Goal: Check status: Check status

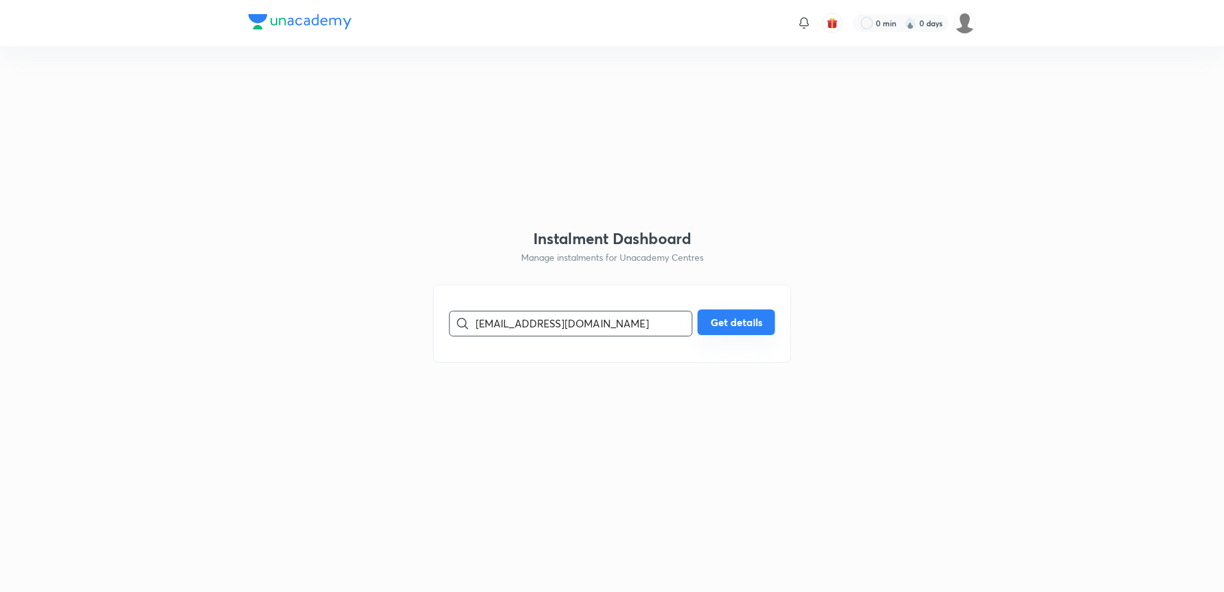
type input "[EMAIL_ADDRESS][DOMAIN_NAME]"
click at [745, 318] on button "Get details" at bounding box center [736, 322] width 77 height 26
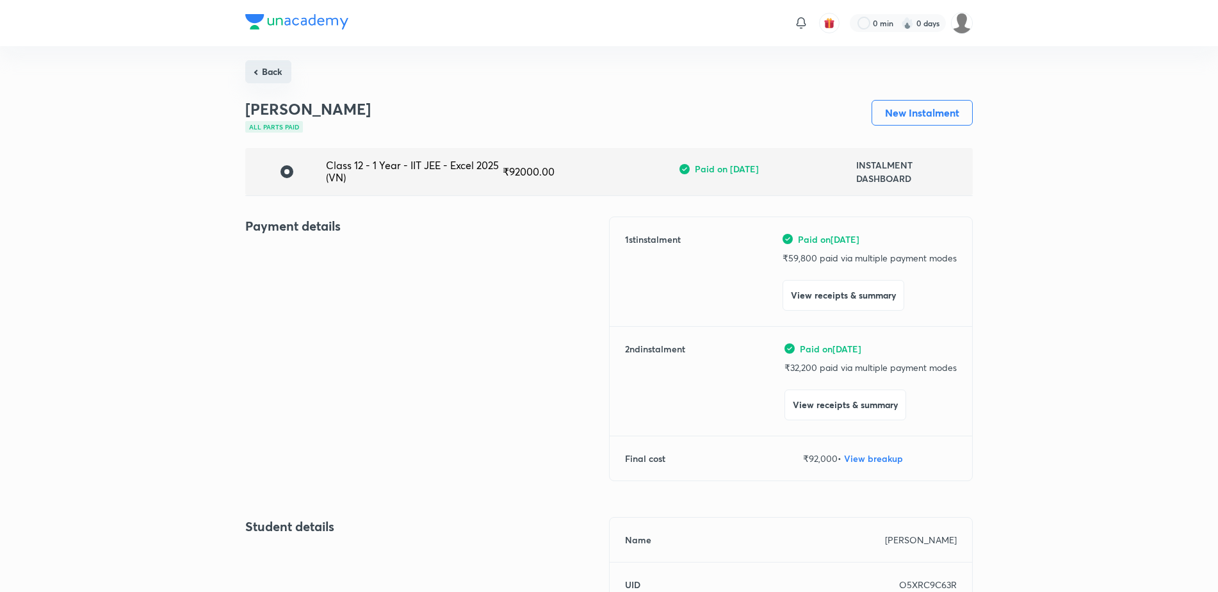
click at [269, 69] on button "Back" at bounding box center [268, 71] width 46 height 23
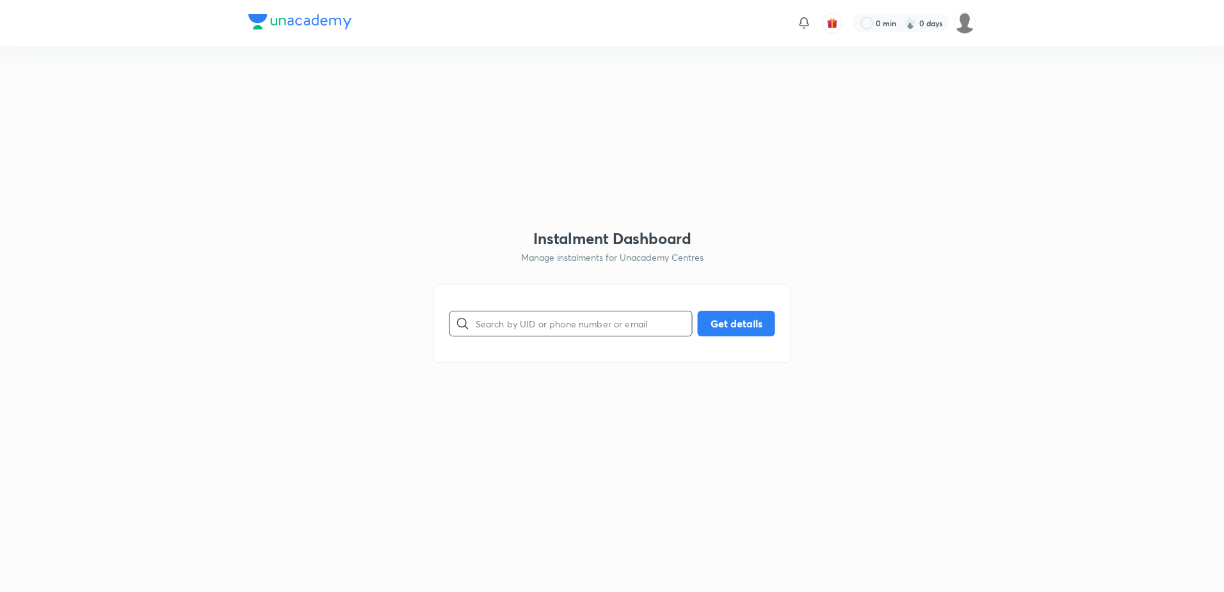
click at [604, 318] on input "text" at bounding box center [584, 323] width 216 height 33
paste input "[EMAIL_ADDRESS][DOMAIN_NAME]"
type input "[EMAIL_ADDRESS][DOMAIN_NAME]"
click at [734, 318] on button "Get details" at bounding box center [736, 322] width 77 height 26
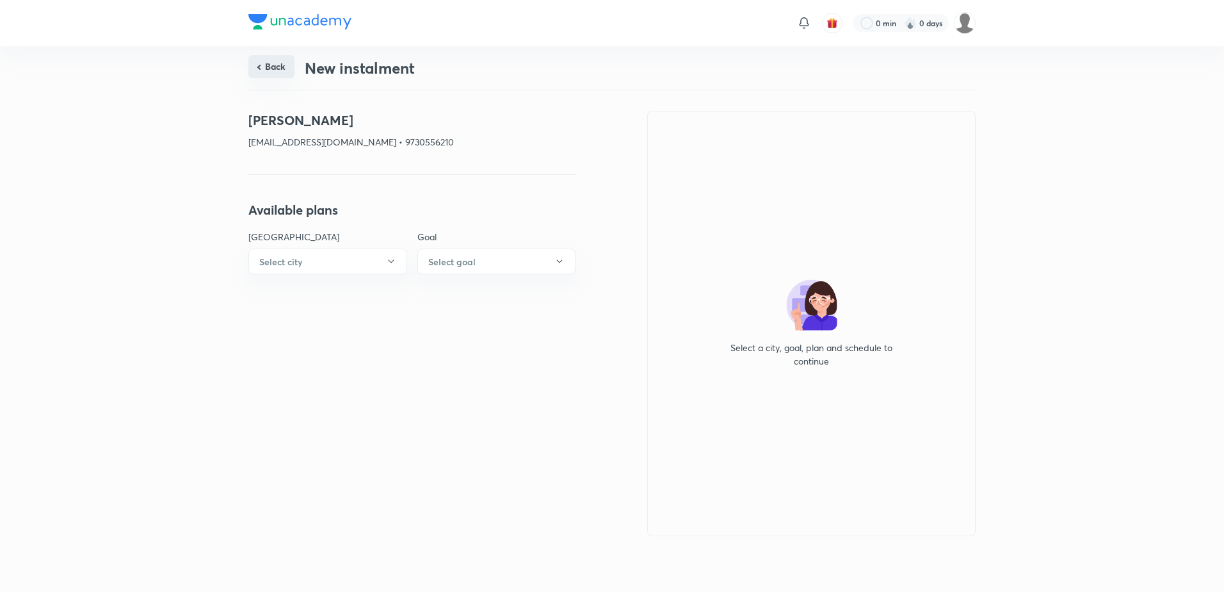
click at [271, 64] on button "Back" at bounding box center [271, 66] width 46 height 23
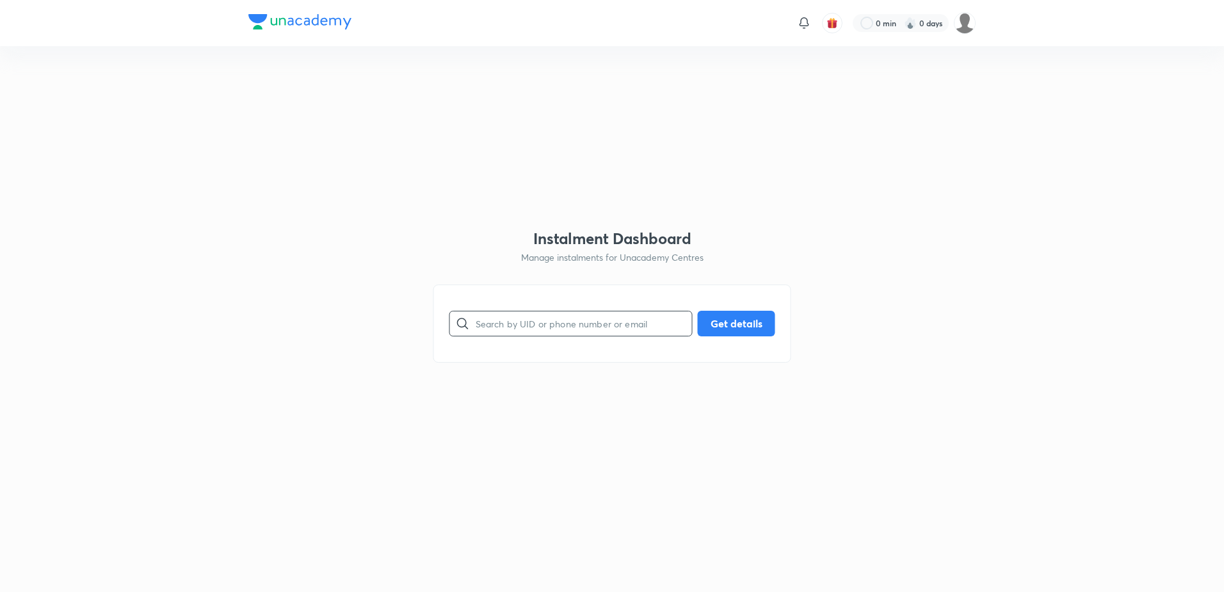
click at [551, 334] on input "text" at bounding box center [584, 323] width 216 height 33
paste input "[EMAIL_ADDRESS][DOMAIN_NAME]"
type input "[EMAIL_ADDRESS][DOMAIN_NAME]"
click at [725, 321] on button "Get details" at bounding box center [736, 322] width 77 height 26
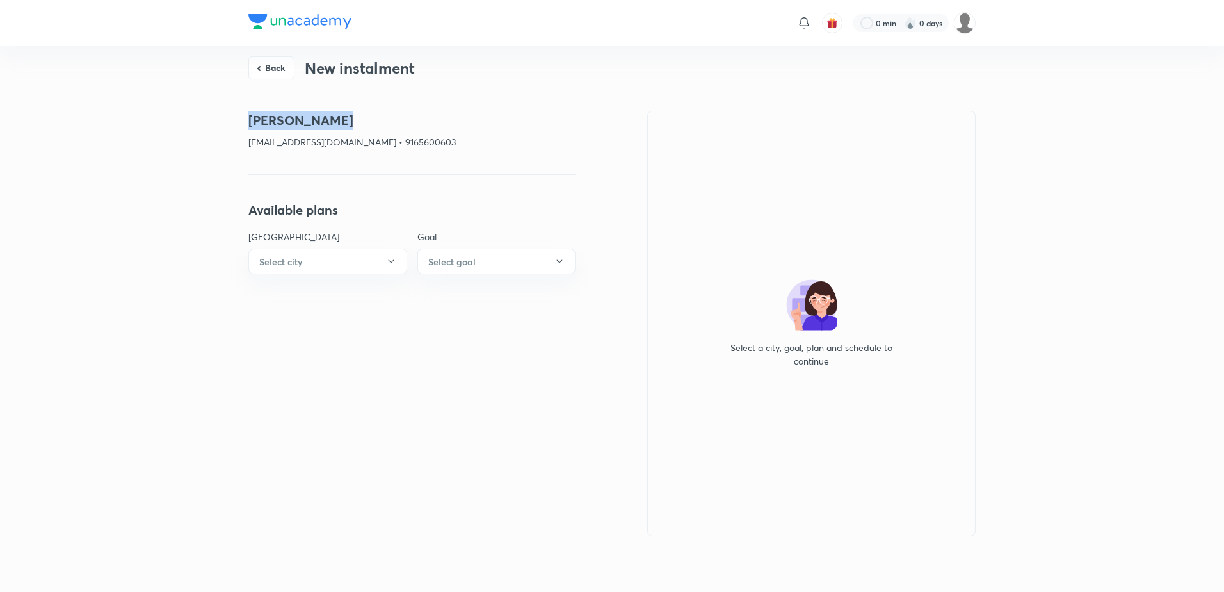
drag, startPoint x: 368, startPoint y: 124, endPoint x: 195, endPoint y: 120, distance: 173.6
click at [195, 120] on div "Back New instalment [PERSON_NAME] [EMAIL_ADDRESS][DOMAIN_NAME] • 9165600603 Ava…" at bounding box center [612, 316] width 1224 height 541
copy h4 "[PERSON_NAME]"
click at [293, 63] on button "Back" at bounding box center [271, 66] width 46 height 23
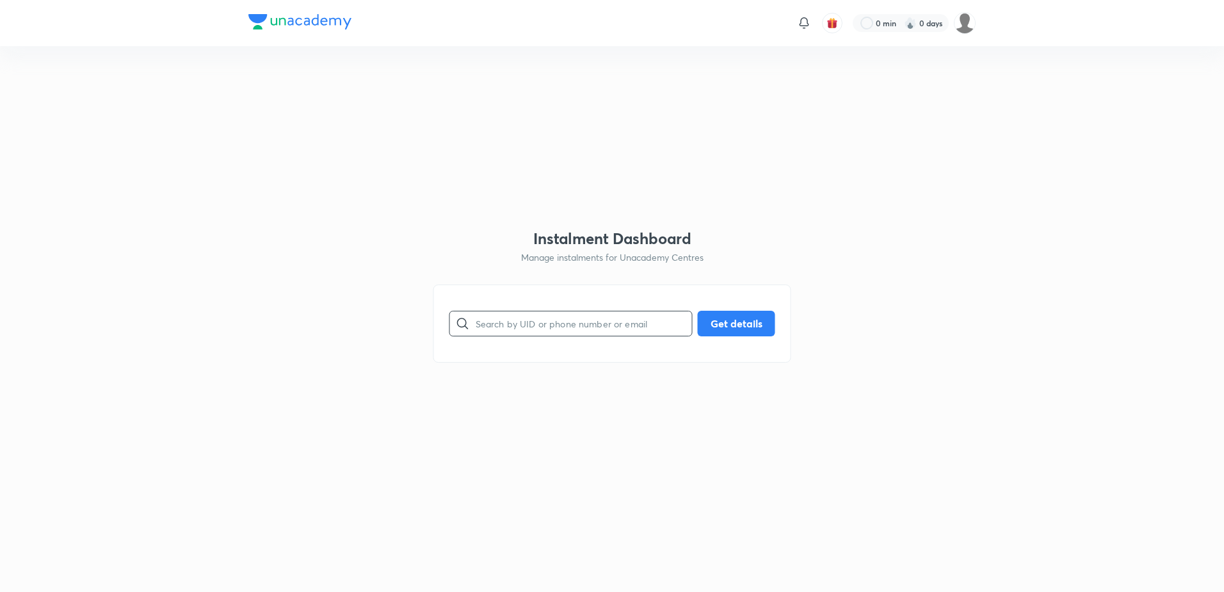
click at [560, 325] on input "text" at bounding box center [584, 323] width 216 height 33
paste input "[EMAIL_ADDRESS][DOMAIN_NAME]"
type input "[EMAIL_ADDRESS][DOMAIN_NAME]"
click at [729, 317] on button "Get details" at bounding box center [736, 322] width 77 height 26
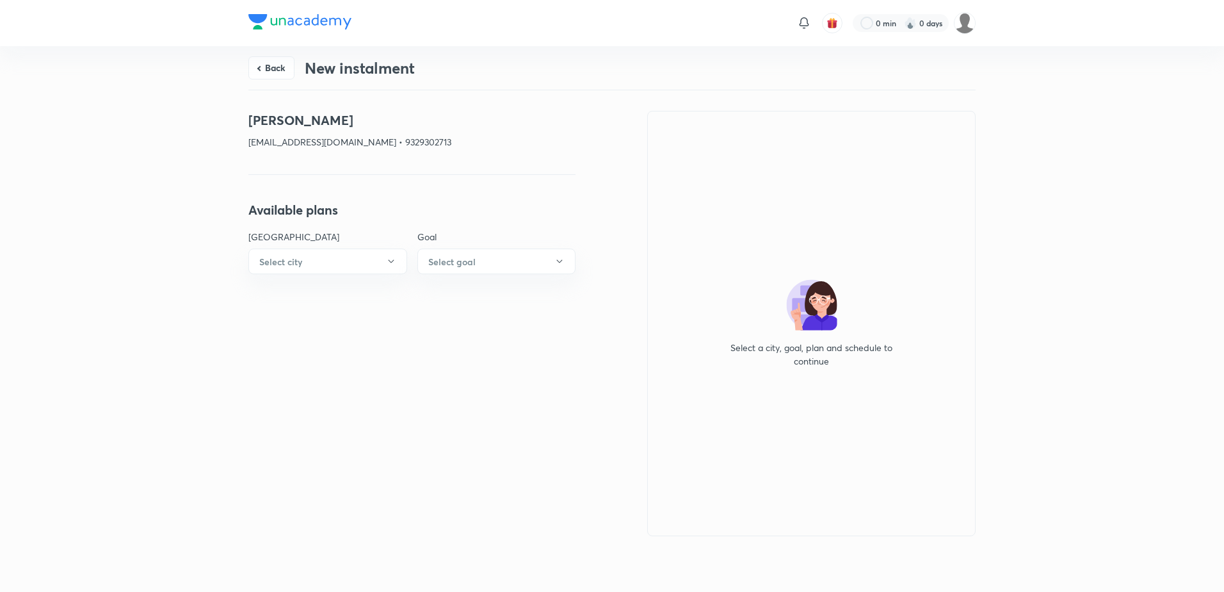
drag, startPoint x: 385, startPoint y: 108, endPoint x: 154, endPoint y: 109, distance: 230.5
click at [154, 109] on div "Back New instalment [PERSON_NAME] [EMAIL_ADDRESS][DOMAIN_NAME] • 9329302713 Ava…" at bounding box center [612, 316] width 1224 height 541
copy h4 "[PERSON_NAME]"
click at [279, 63] on button "Back" at bounding box center [271, 66] width 46 height 23
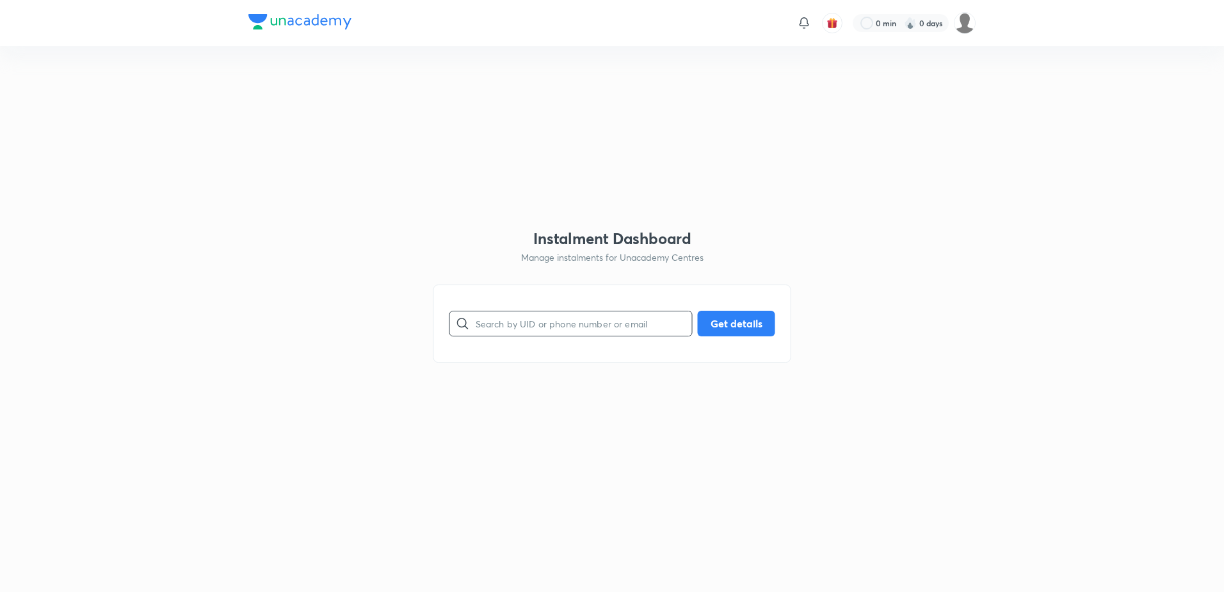
click at [590, 330] on input "text" at bounding box center [584, 323] width 216 height 33
paste input "[EMAIL_ADDRESS][DOMAIN_NAME]"
type input "[EMAIL_ADDRESS][DOMAIN_NAME]"
click at [751, 321] on button "Get details" at bounding box center [736, 322] width 77 height 26
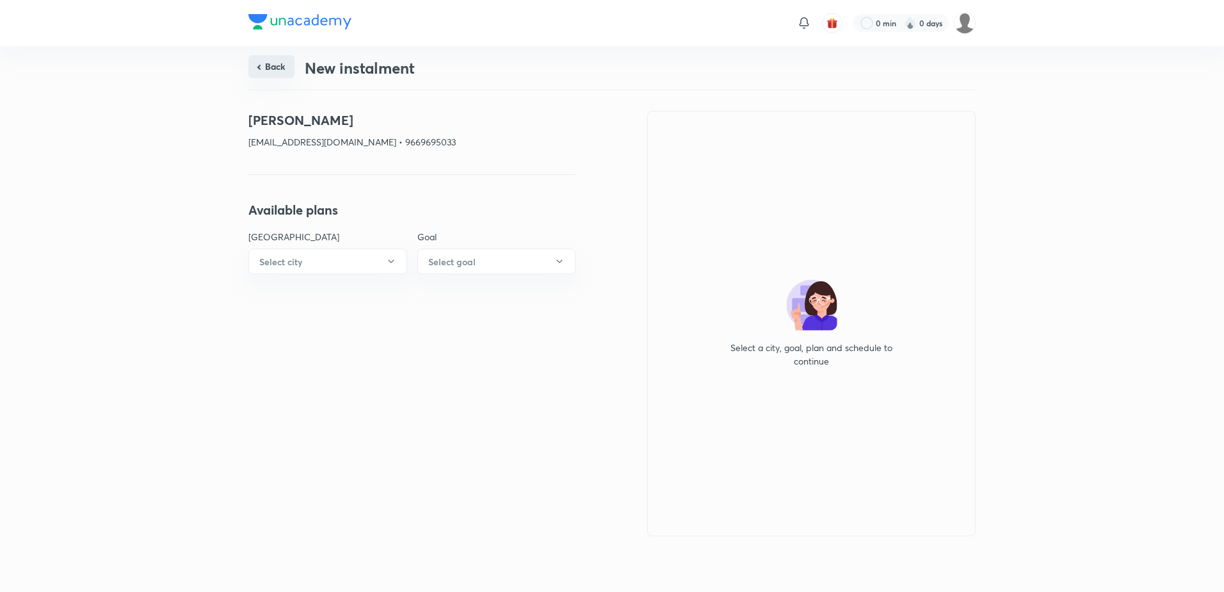
click at [280, 72] on button "Back" at bounding box center [271, 66] width 46 height 23
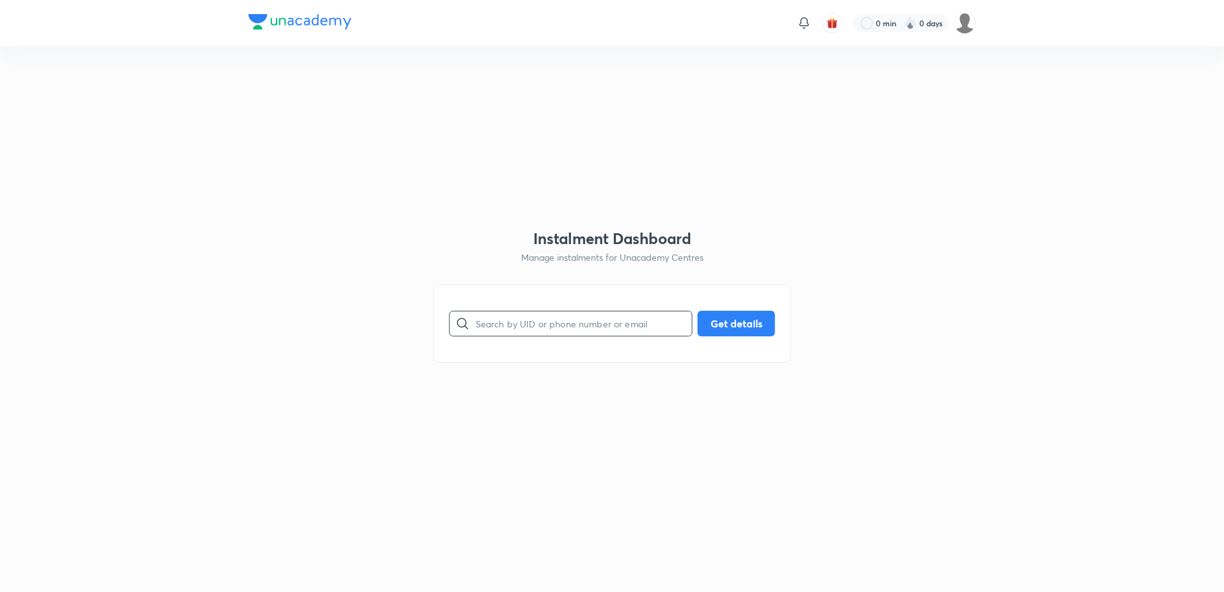
click at [534, 312] on input "text" at bounding box center [584, 323] width 216 height 33
paste input "[EMAIL_ADDRESS][DOMAIN_NAME]"
type input "[EMAIL_ADDRESS][DOMAIN_NAME]"
click at [721, 323] on button "Get details" at bounding box center [736, 322] width 77 height 26
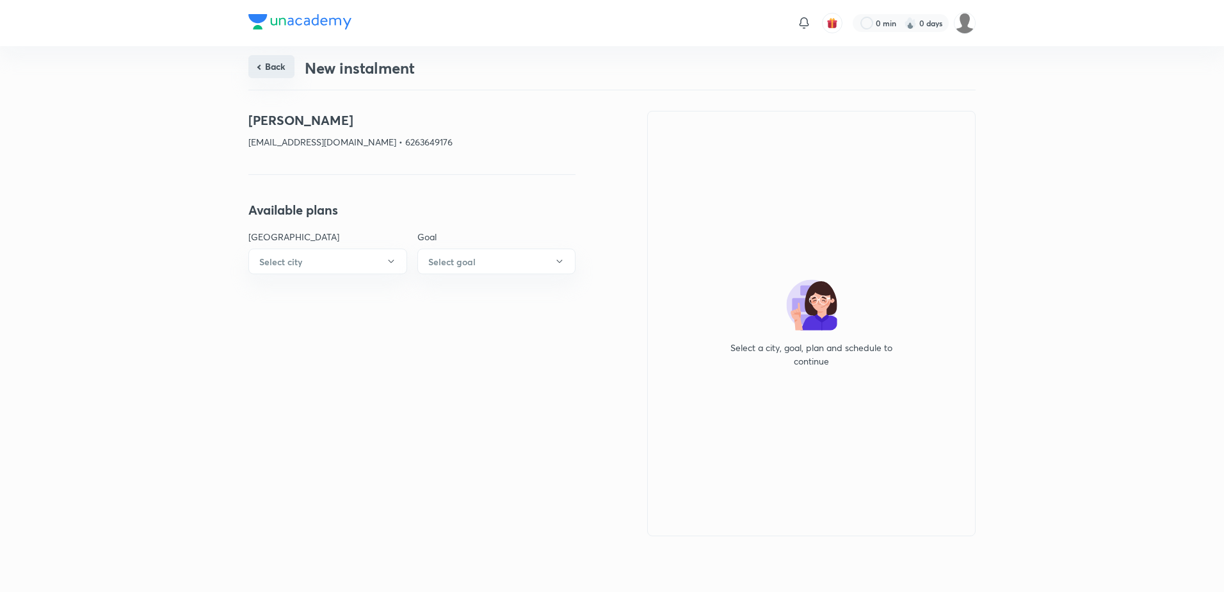
click at [277, 60] on button "Back" at bounding box center [271, 66] width 46 height 23
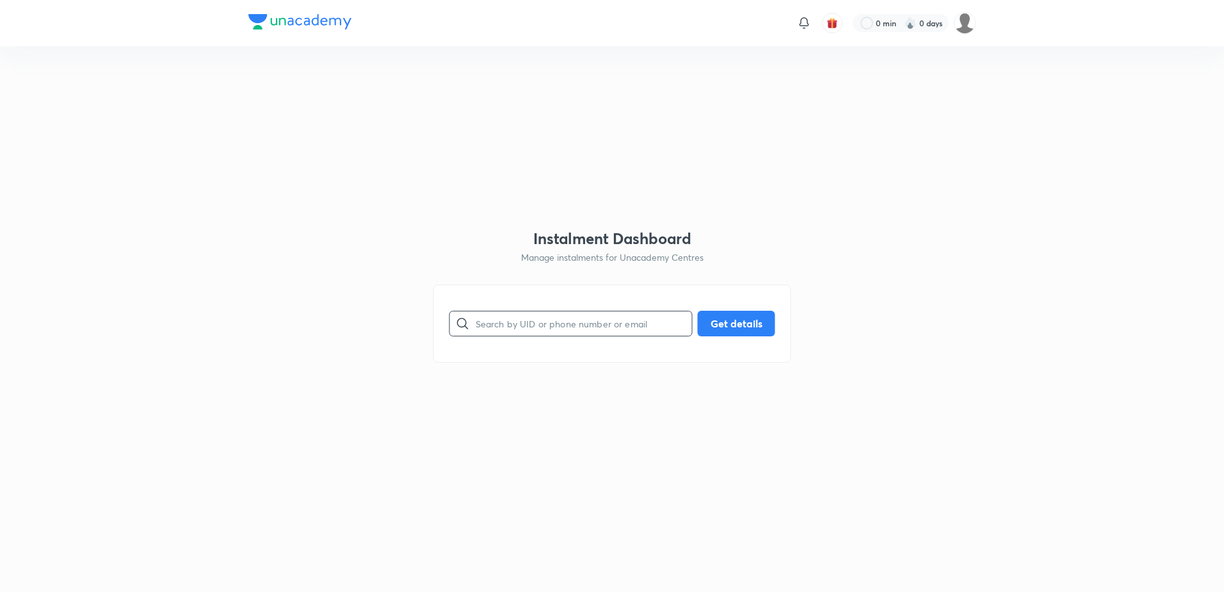
click at [554, 320] on input "text" at bounding box center [584, 323] width 216 height 33
paste input "[EMAIL_ADDRESS][DOMAIN_NAME]"
type input "[EMAIL_ADDRESS][DOMAIN_NAME]"
click at [724, 317] on button "Get details" at bounding box center [736, 322] width 77 height 26
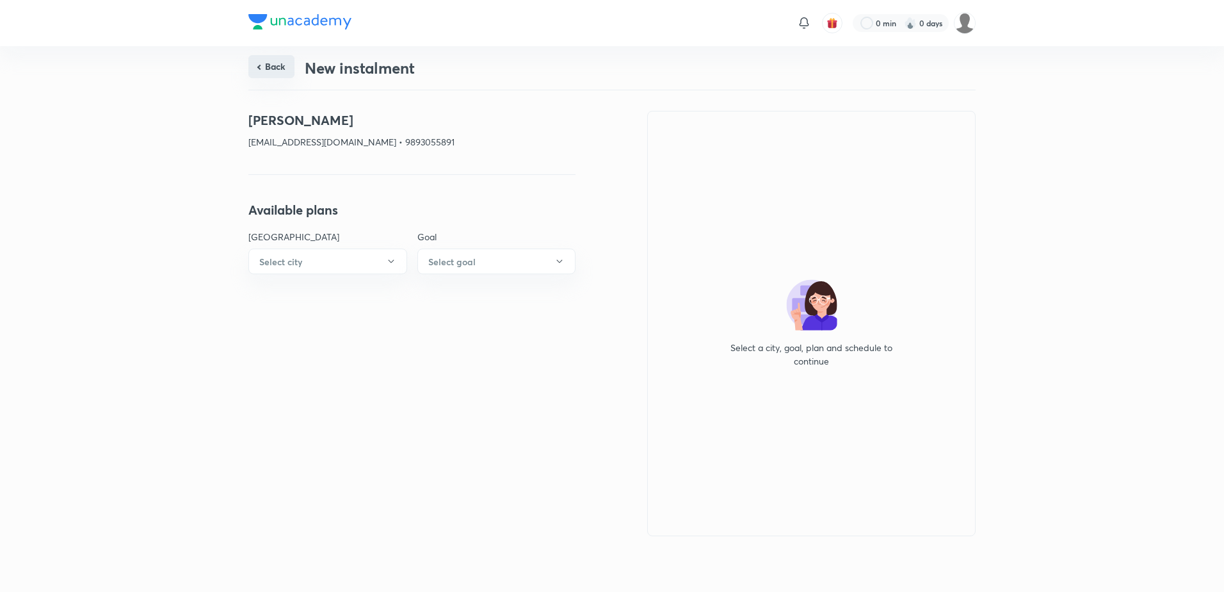
click at [269, 65] on button "Back" at bounding box center [271, 66] width 46 height 23
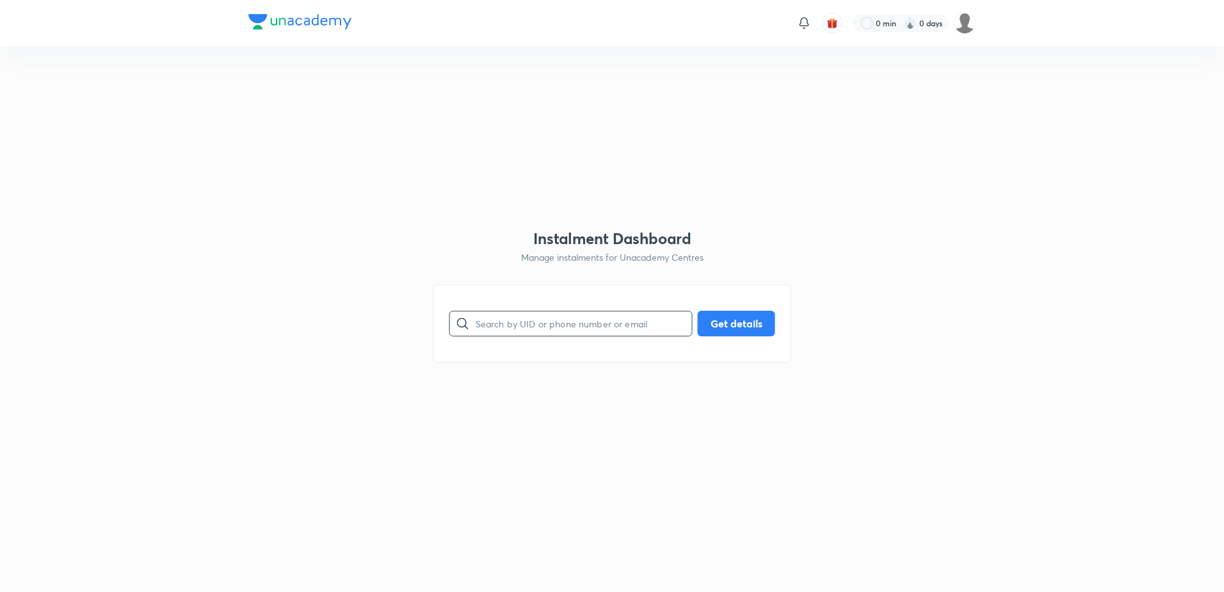
click at [533, 305] on div "​ Get details" at bounding box center [612, 323] width 358 height 78
click at [535, 324] on input "text" at bounding box center [584, 323] width 216 height 33
paste input "[EMAIL_ADDRESS][DOMAIN_NAME]"
click at [695, 322] on div "[EMAIL_ADDRESS][DOMAIN_NAME] ​ Get details" at bounding box center [612, 324] width 326 height 26
click at [711, 322] on button "Get details" at bounding box center [736, 322] width 77 height 26
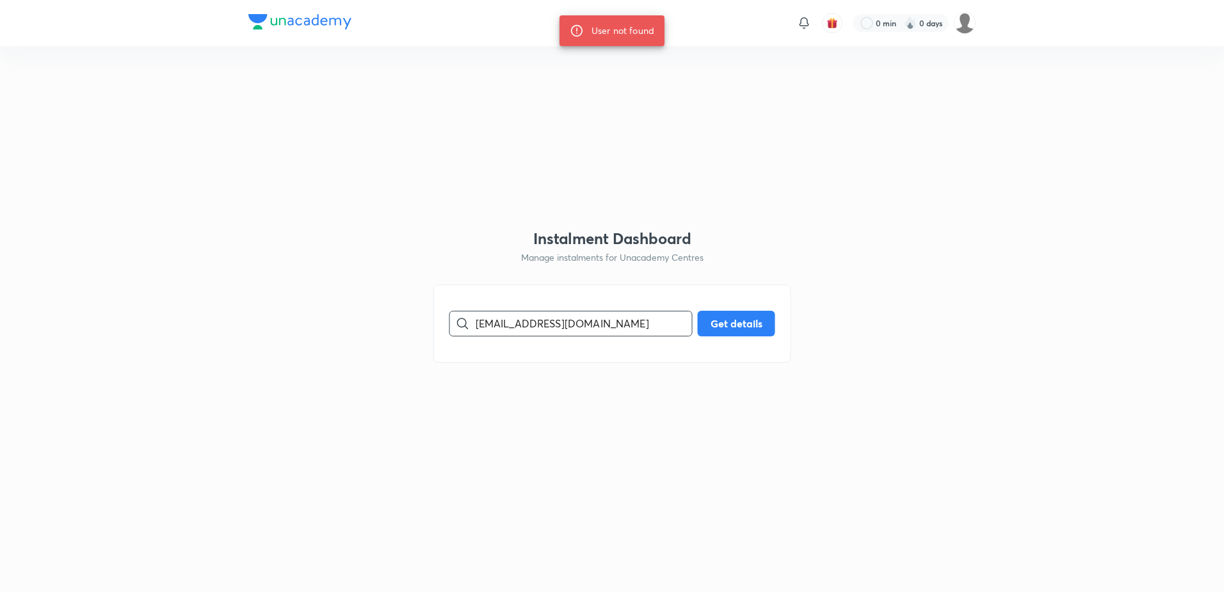
click at [479, 323] on input "[EMAIL_ADDRESS][DOMAIN_NAME]" at bounding box center [584, 323] width 216 height 33
type input "[EMAIL_ADDRESS][DOMAIN_NAME]"
click at [711, 320] on button "Get details" at bounding box center [736, 322] width 77 height 26
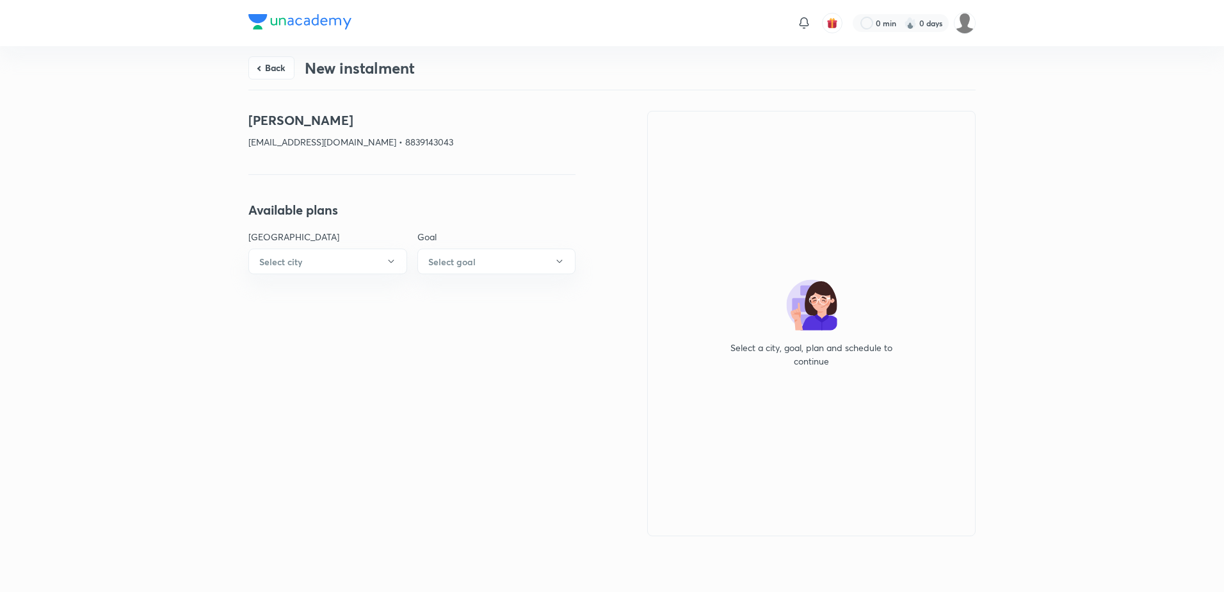
click at [296, 71] on div "Back New instalment" at bounding box center [611, 68] width 727 height 44
click at [288, 70] on button "Back" at bounding box center [271, 66] width 46 height 23
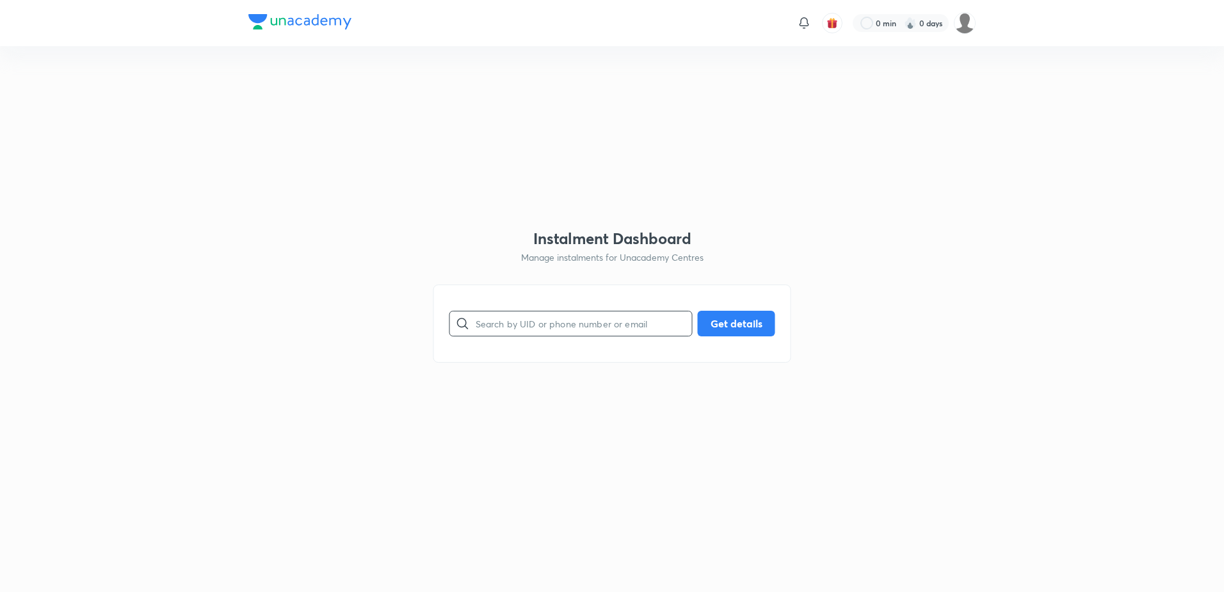
click at [566, 322] on input "text" at bounding box center [584, 323] width 216 height 33
paste input "[EMAIL_ADDRESS][DOMAIN_NAME]"
type input "[EMAIL_ADDRESS][DOMAIN_NAME]"
click at [770, 330] on button "Get details" at bounding box center [736, 322] width 77 height 26
click at [474, 325] on div at bounding box center [463, 324] width 26 height 26
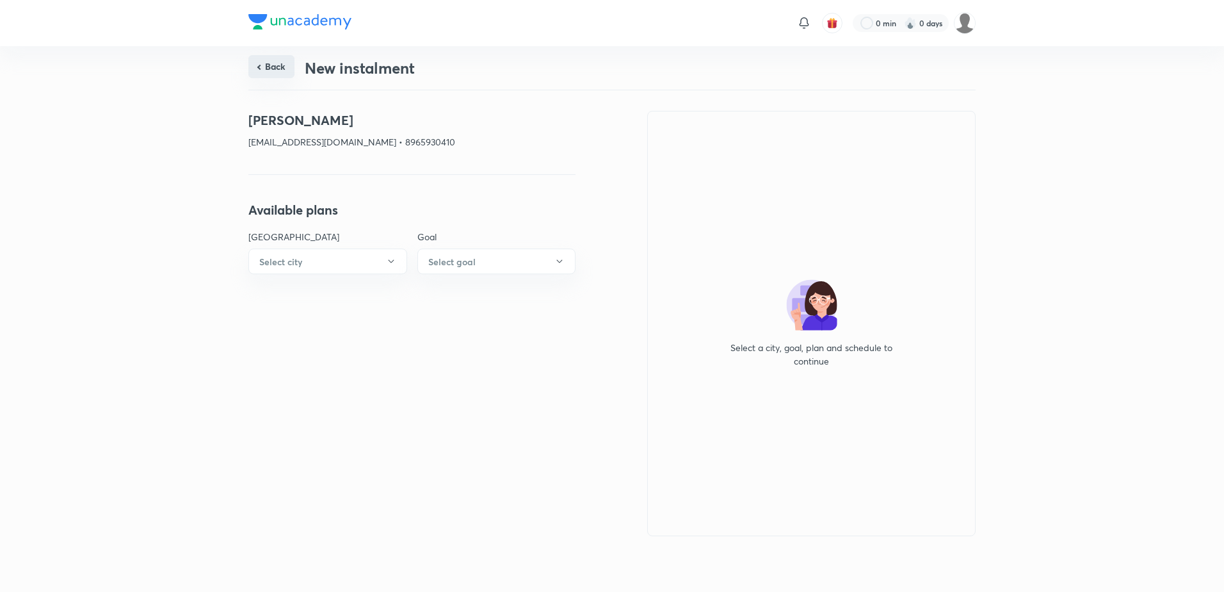
click at [289, 66] on button "Back" at bounding box center [271, 66] width 46 height 23
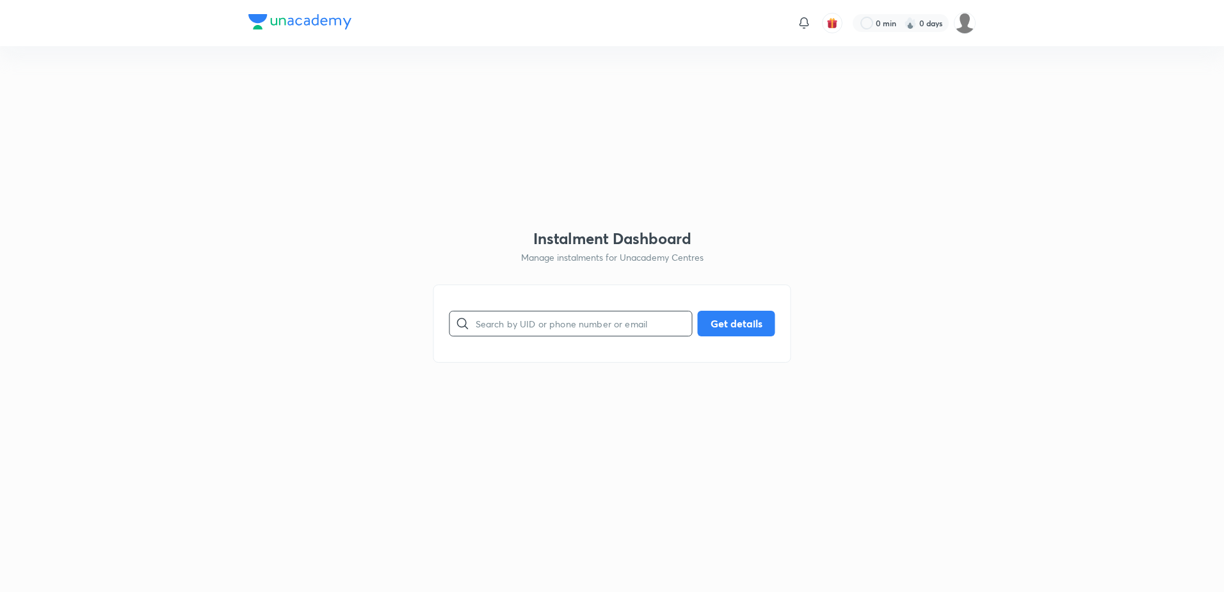
click at [497, 327] on input "text" at bounding box center [584, 323] width 216 height 33
paste input "[EMAIL_ADDRESS][DOMAIN_NAME]"
type input "[EMAIL_ADDRESS][DOMAIN_NAME]"
click at [725, 320] on button "Get details" at bounding box center [736, 322] width 77 height 26
